Goal: Task Accomplishment & Management: Use online tool/utility

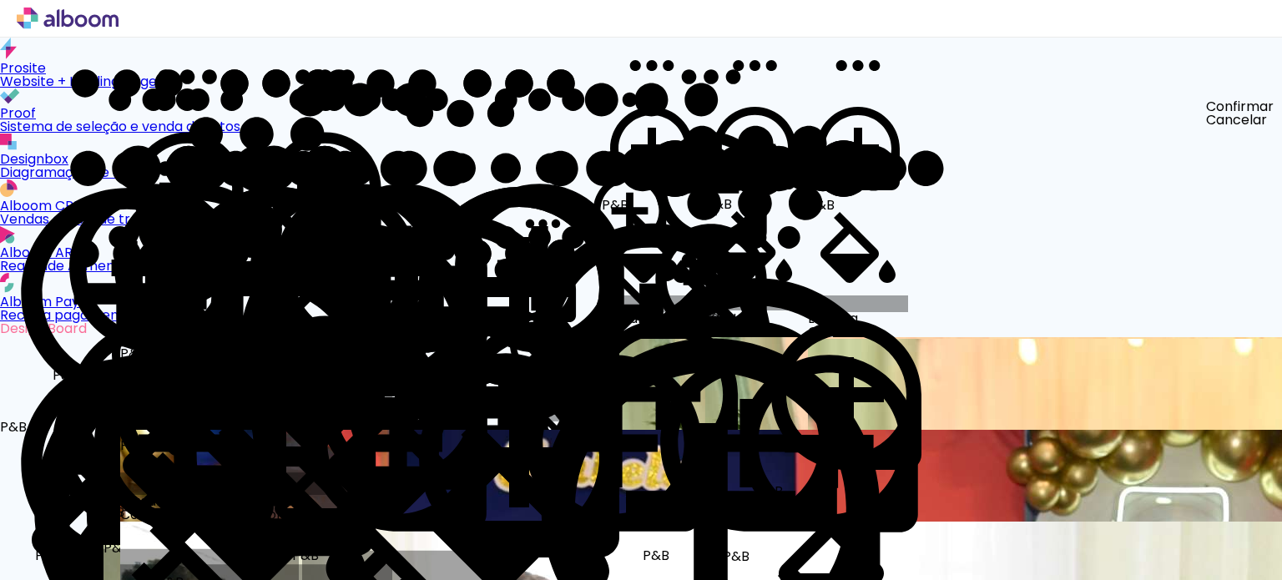
scroll to position [2711, 0]
